Goal: Task Accomplishment & Management: Use online tool/utility

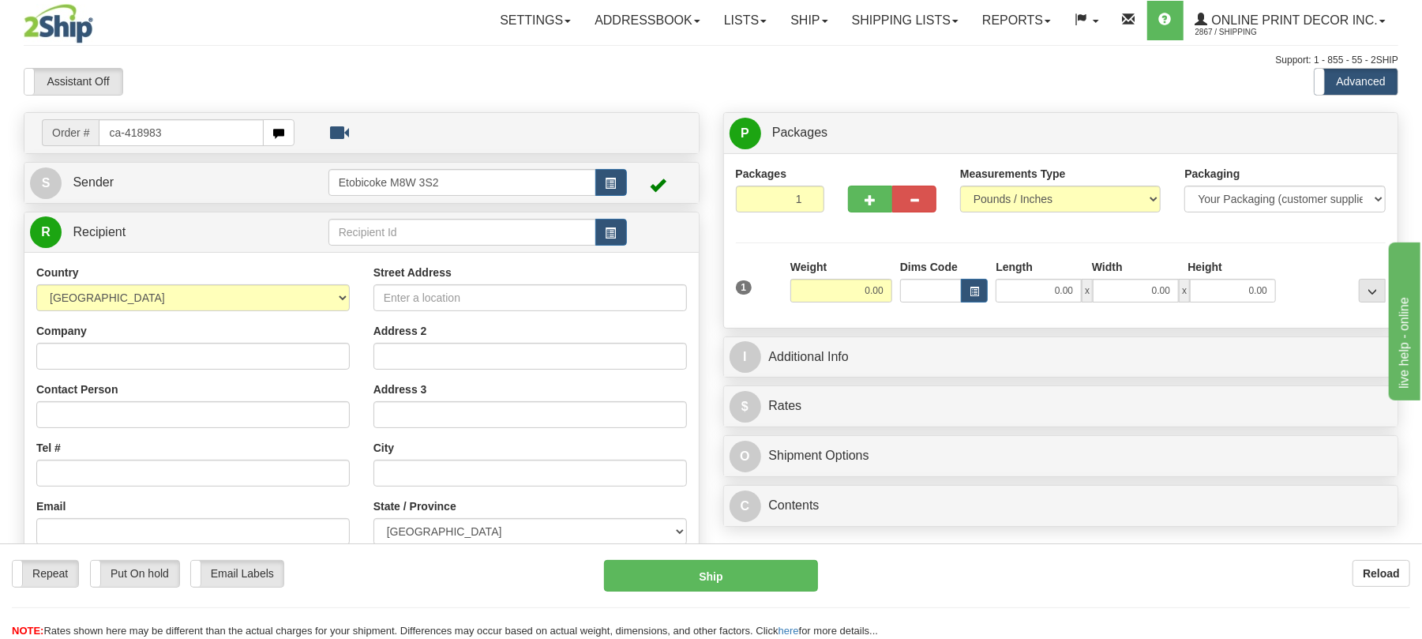
type input "ca-418983"
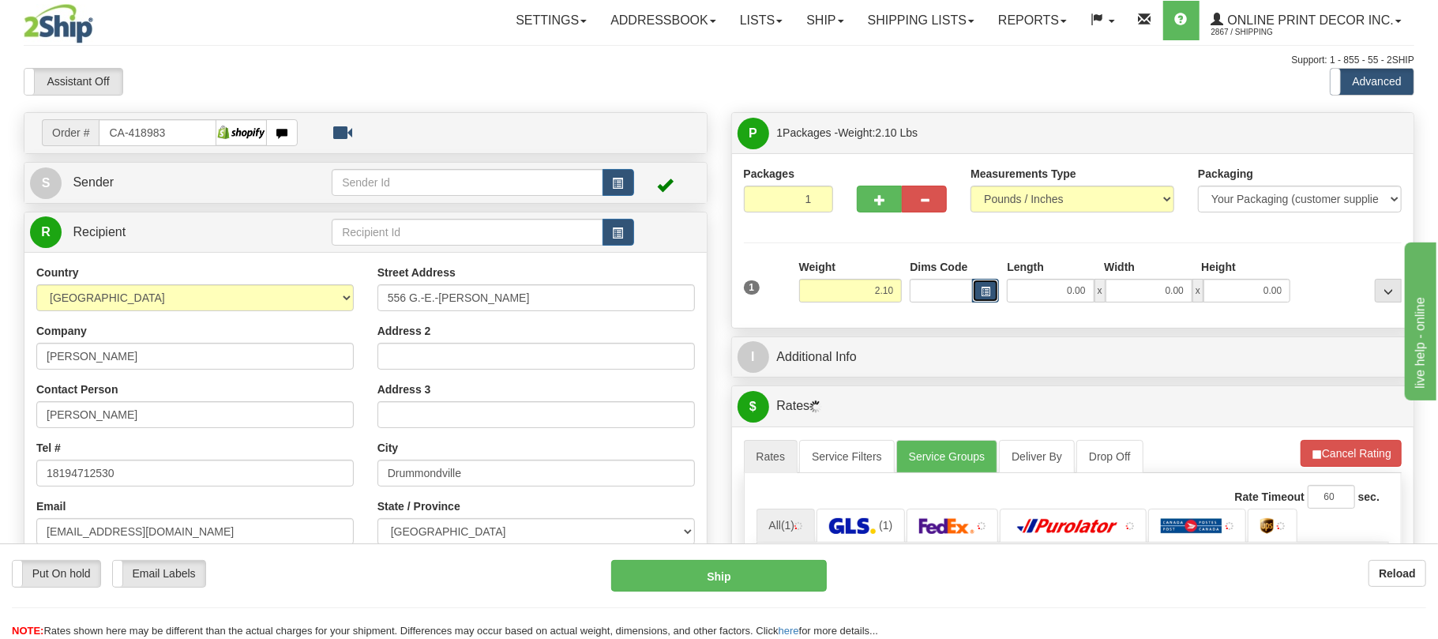
click at [981, 292] on span "button" at bounding box center [985, 291] width 9 height 9
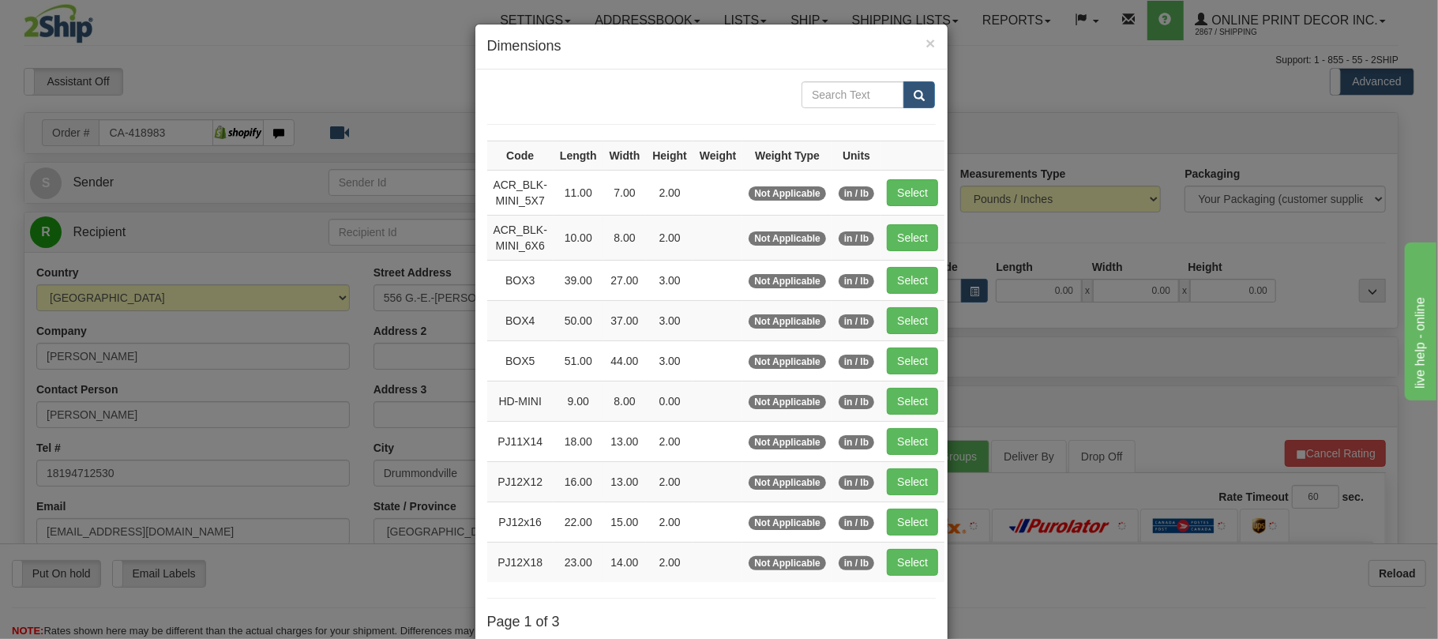
scroll to position [159, 0]
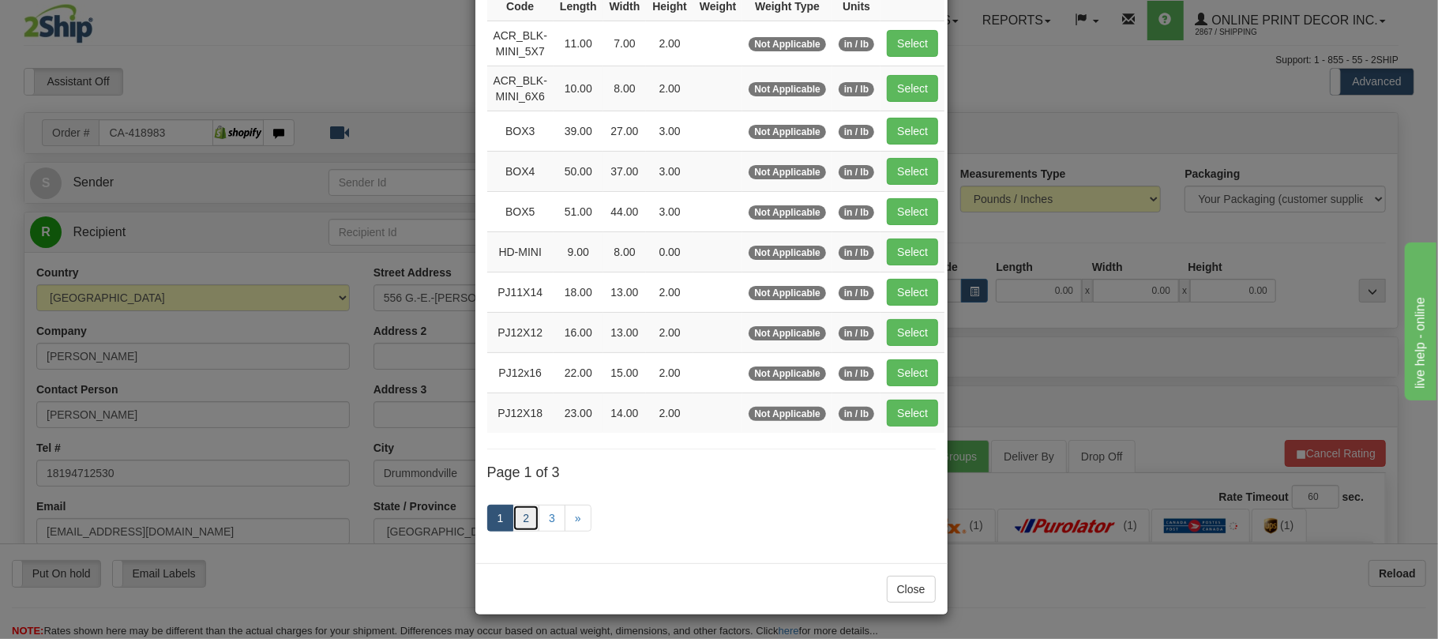
click at [527, 508] on link "2" at bounding box center [525, 518] width 27 height 27
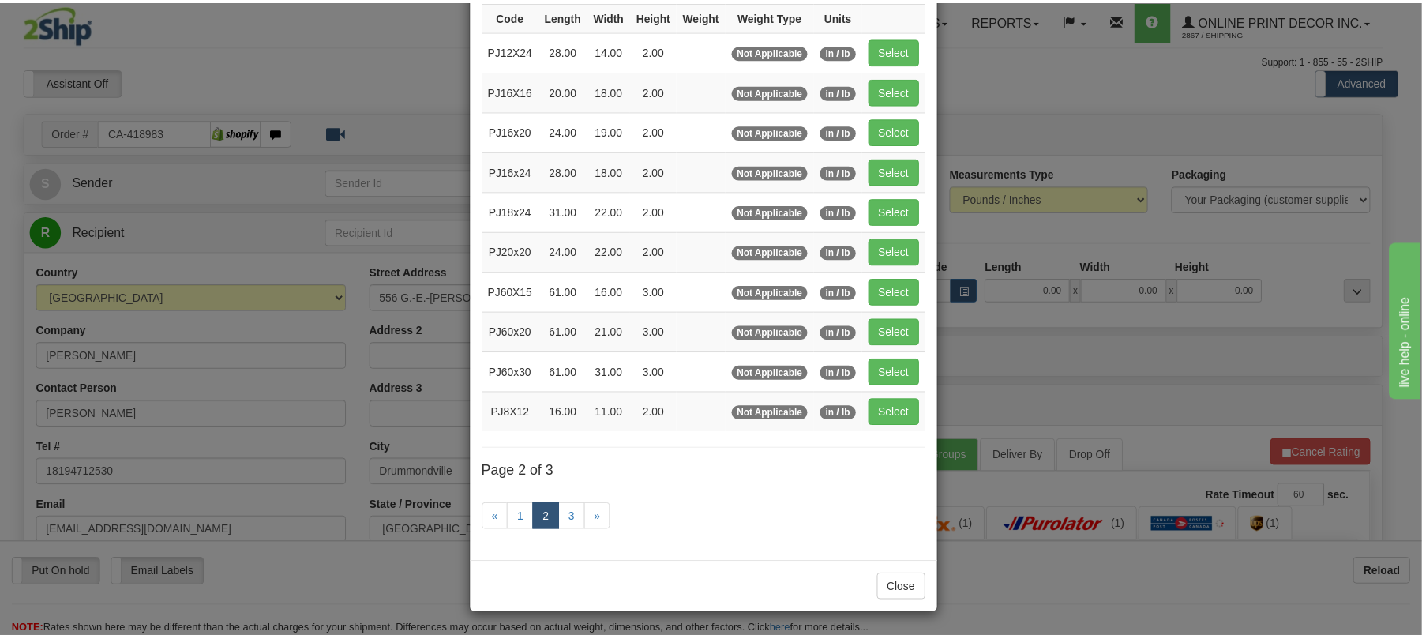
scroll to position [150, 0]
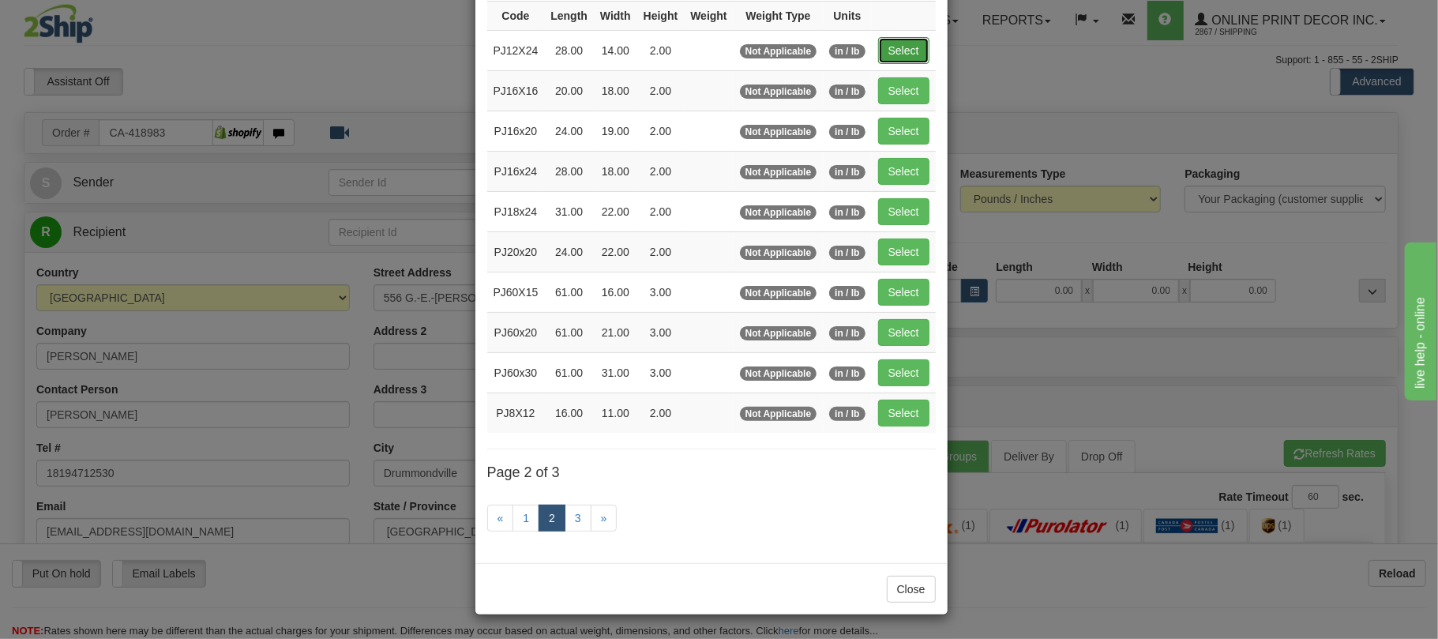
click at [913, 48] on button "Select" at bounding box center [903, 50] width 51 height 27
type input "PJ12X24"
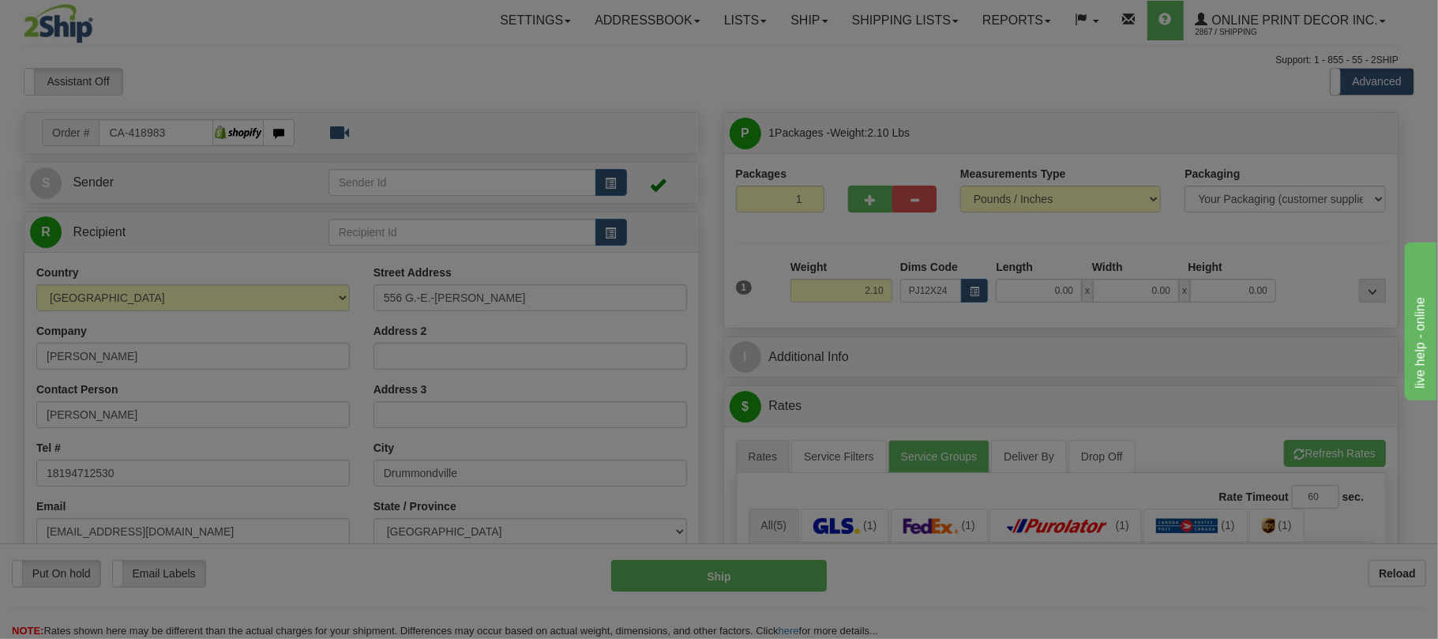
type input "28.00"
type input "14.00"
type input "2.00"
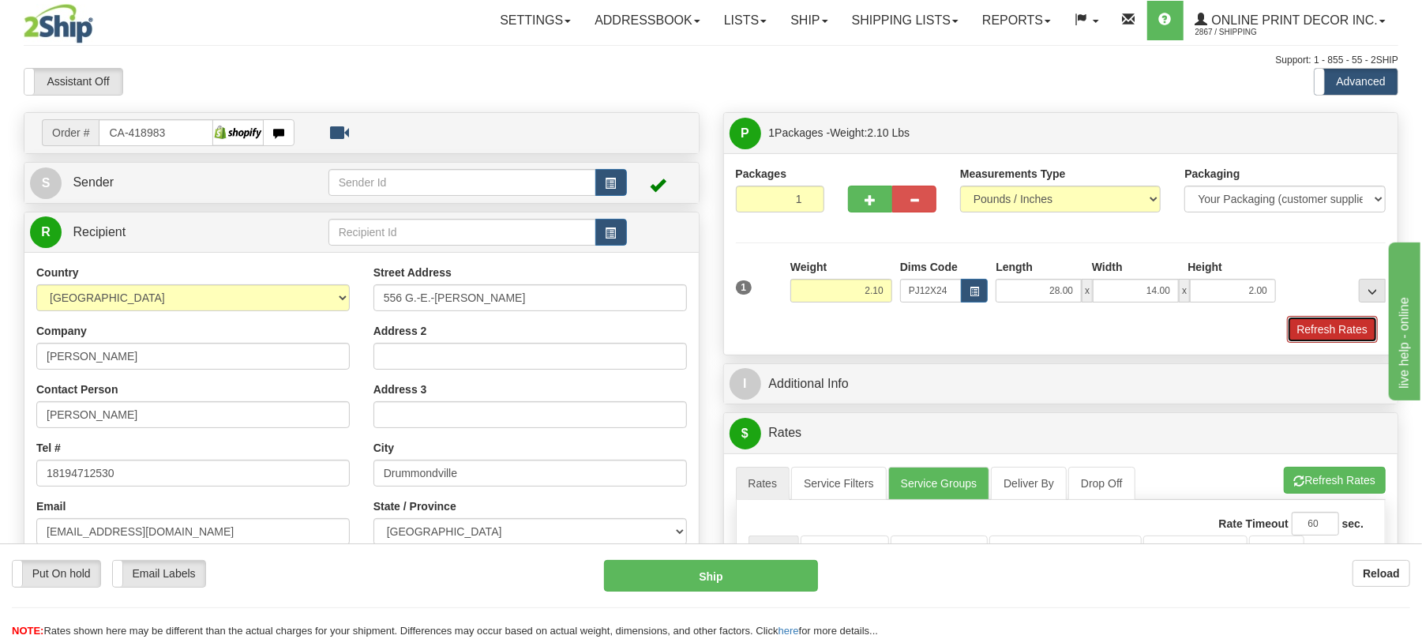
click at [1318, 332] on button "Refresh Rates" at bounding box center [1332, 329] width 91 height 27
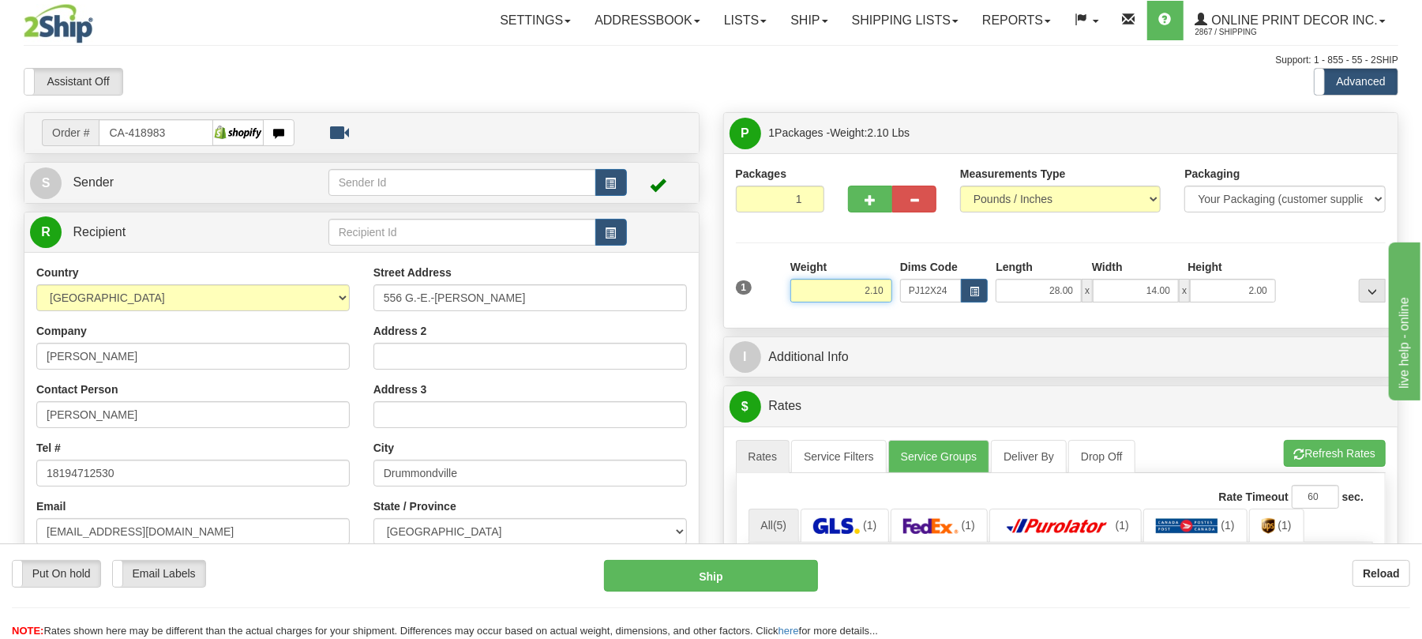
drag, startPoint x: 883, startPoint y: 287, endPoint x: 821, endPoint y: 279, distance: 62.2
click at [821, 279] on div "Weight 2.10" at bounding box center [841, 280] width 102 height 43
type input "1.98"
click at [1325, 460] on li "Refresh Rates Cancel Rating" at bounding box center [1335, 453] width 102 height 27
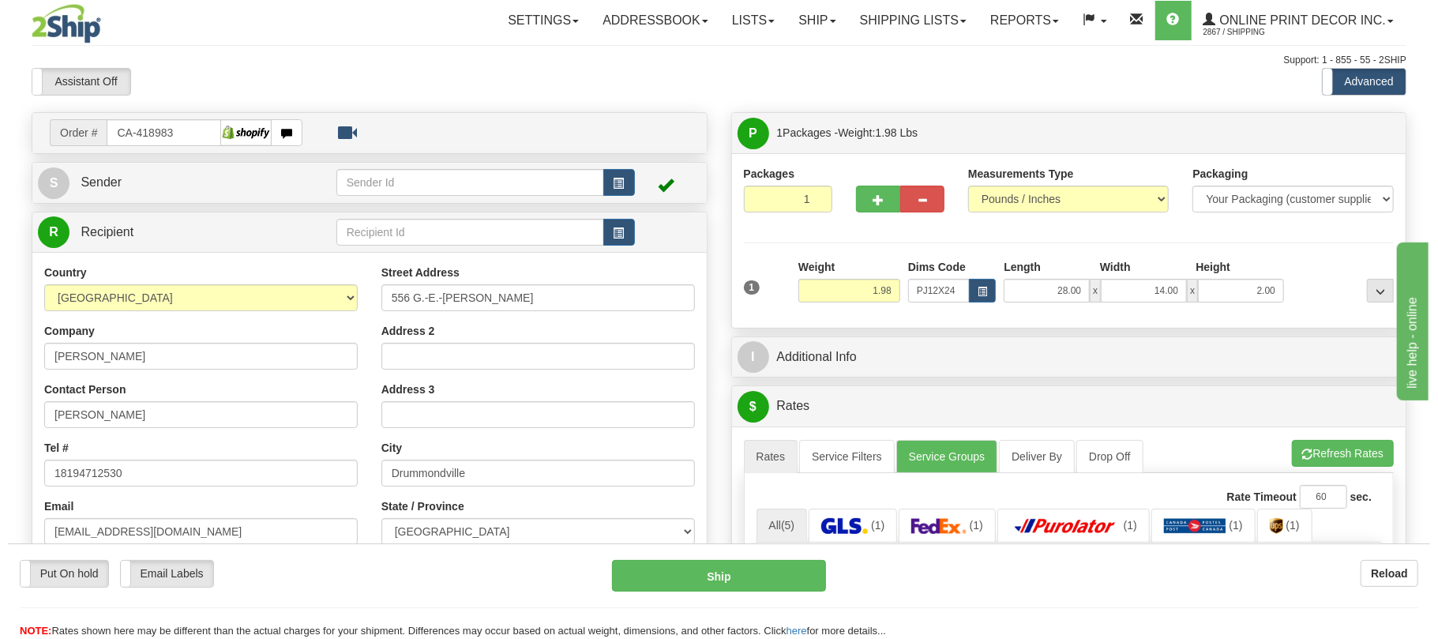
scroll to position [210, 0]
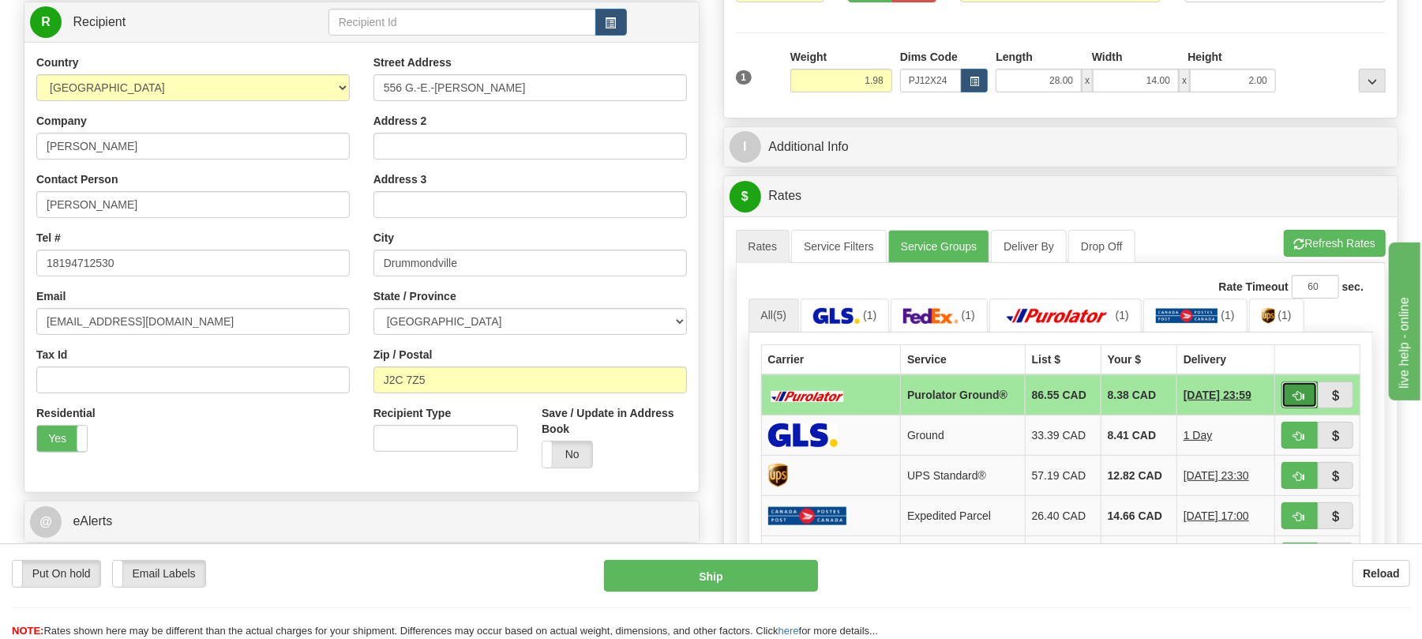
click at [1312, 392] on button "button" at bounding box center [1299, 394] width 36 height 27
type input "260"
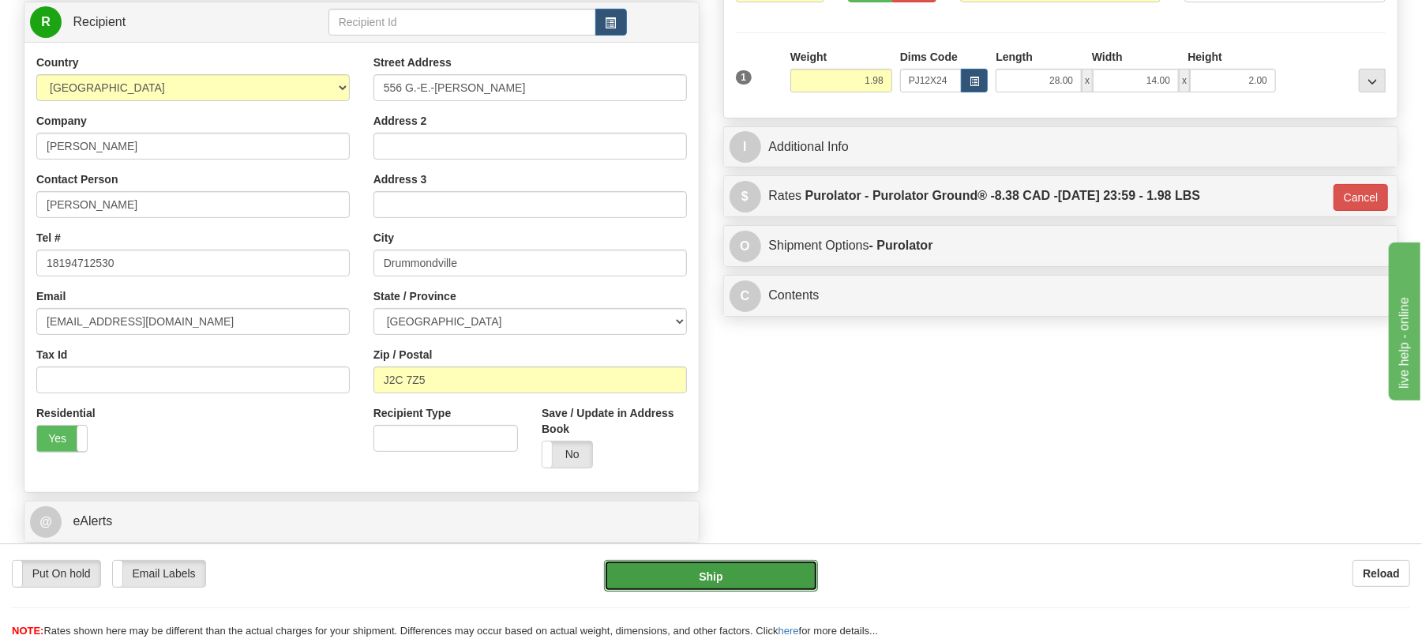
click at [728, 576] on button "Ship" at bounding box center [710, 576] width 213 height 32
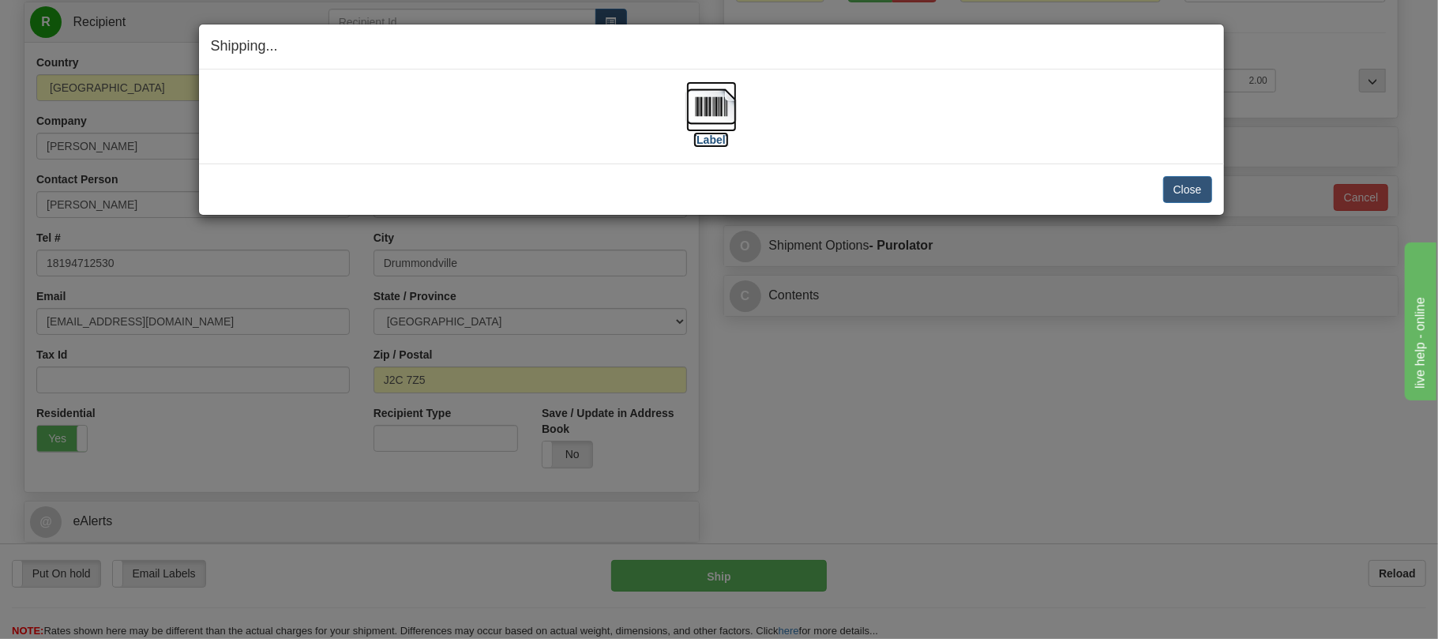
click at [733, 114] on img at bounding box center [711, 106] width 51 height 51
click at [712, 99] on img at bounding box center [711, 106] width 51 height 51
